Goal: Task Accomplishment & Management: Manage account settings

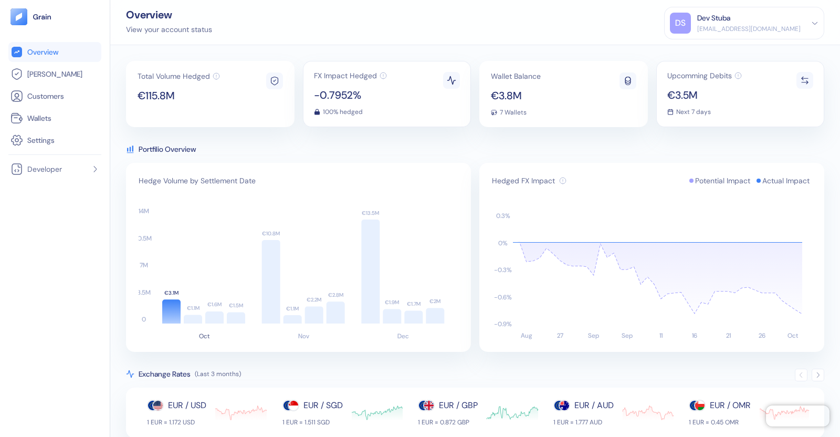
click at [759, 19] on div "Dev Stuba" at bounding box center [748, 18] width 103 height 11
click at [713, 48] on div "Sign Out" at bounding box center [698, 52] width 29 height 11
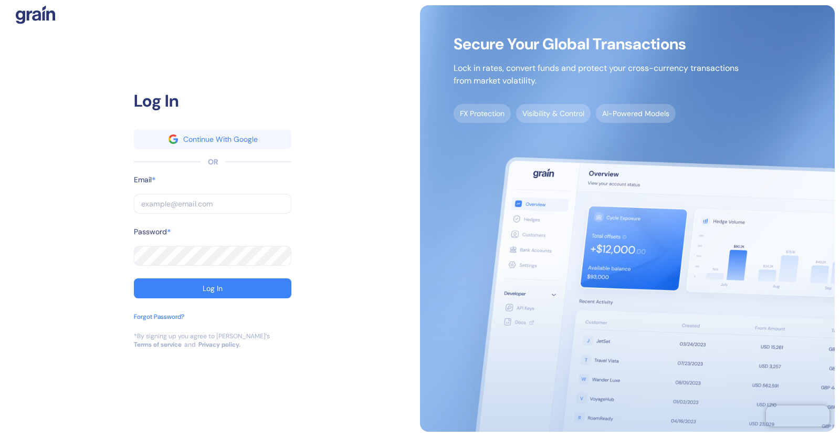
type input "[EMAIL_ADDRESS][DOMAIN_NAME]"
click at [247, 199] on input "[EMAIL_ADDRESS][DOMAIN_NAME]" at bounding box center [213, 204] width 158 height 20
